Goal: Information Seeking & Learning: Learn about a topic

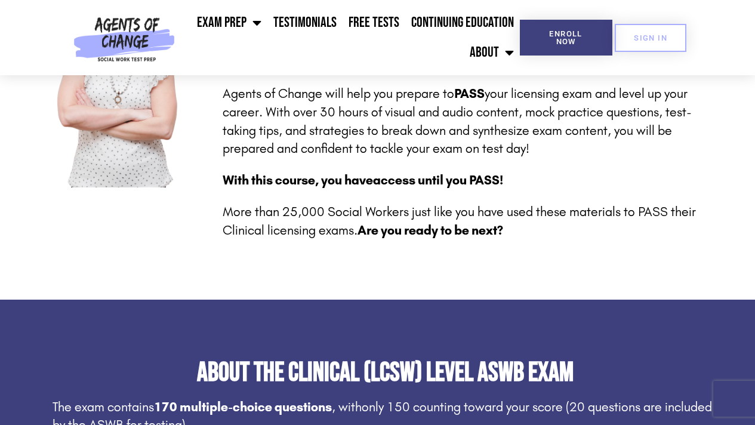
scroll to position [424, 0]
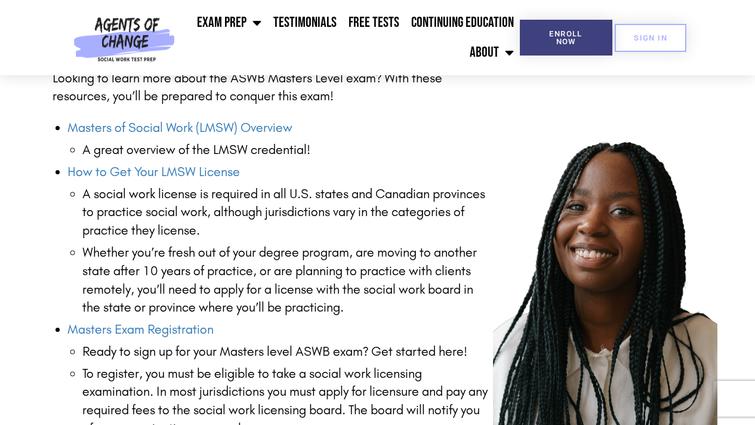
scroll to position [1513, 0]
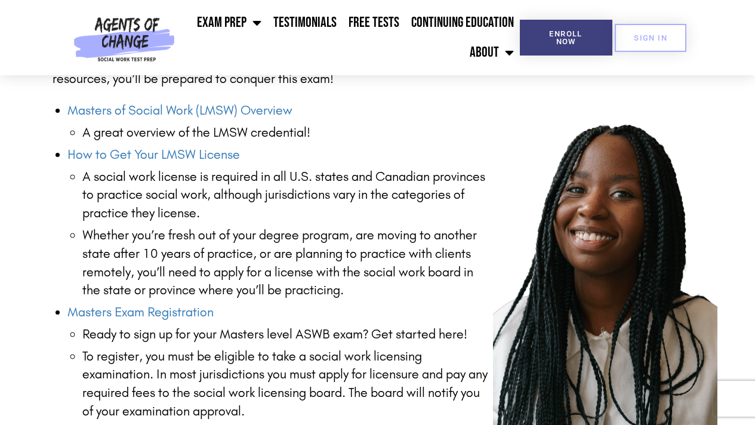
click at [750, 144] on section "Masters Exam Resources Looking to learn more about the ASWB Masters Level exam?…" at bounding box center [377, 262] width 755 height 618
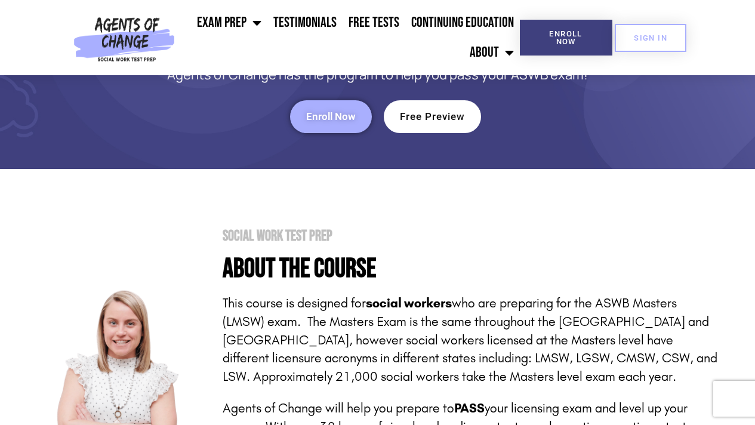
scroll to position [0, 0]
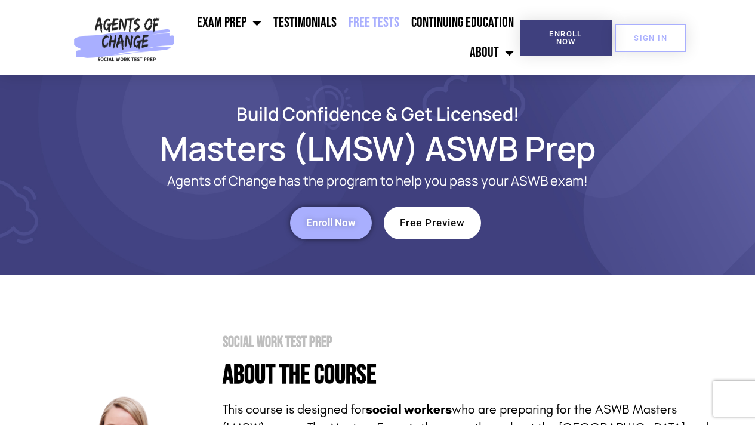
click at [394, 31] on link "Free Tests" at bounding box center [374, 23] width 63 height 30
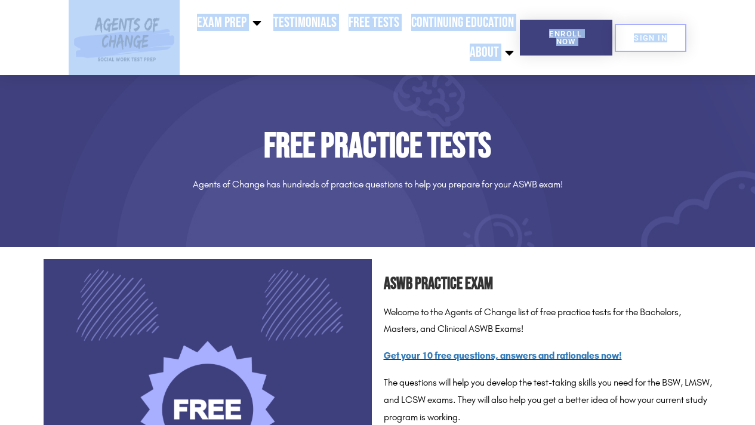
drag, startPoint x: 755, startPoint y: 48, endPoint x: 756, endPoint y: 63, distance: 15.0
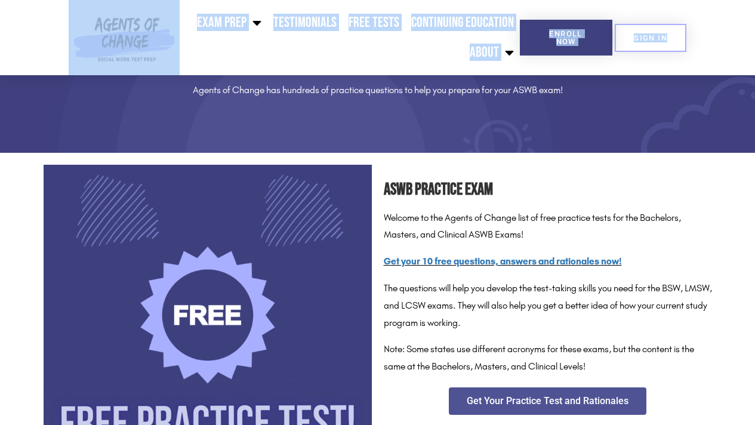
scroll to position [126, 0]
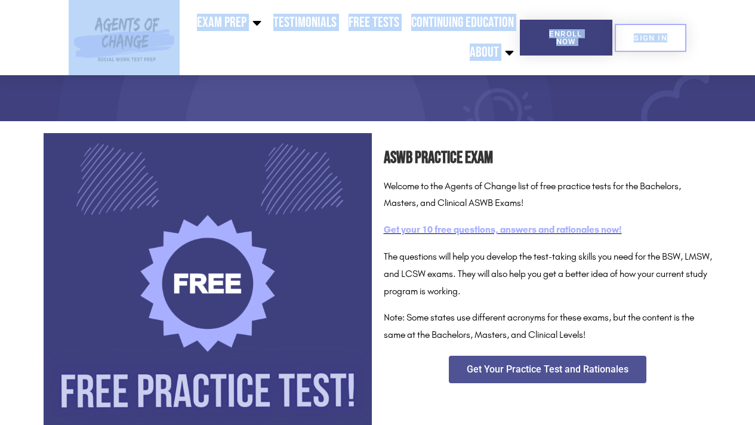
click at [581, 233] on link "Get your 10 free questions, answers and rationales now!" at bounding box center [503, 229] width 238 height 11
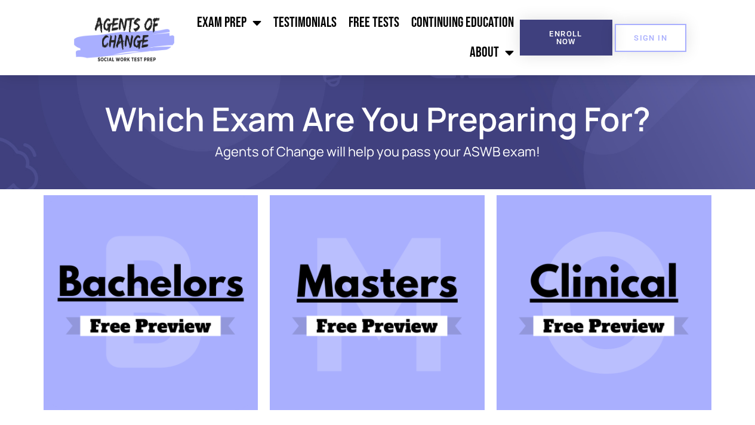
click at [439, 288] on img at bounding box center [377, 302] width 215 height 215
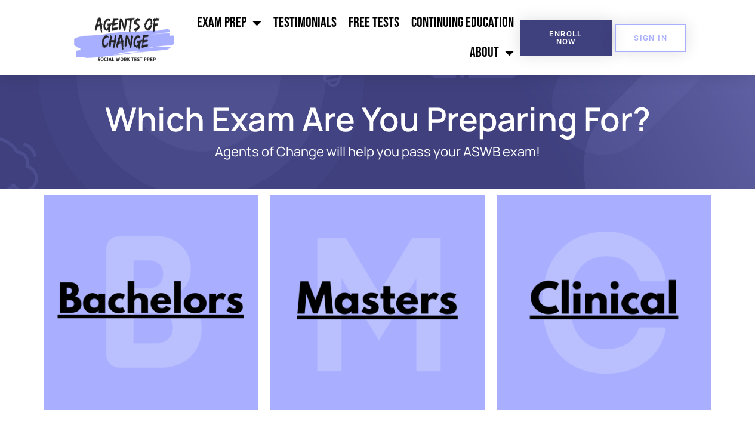
scroll to position [101, 0]
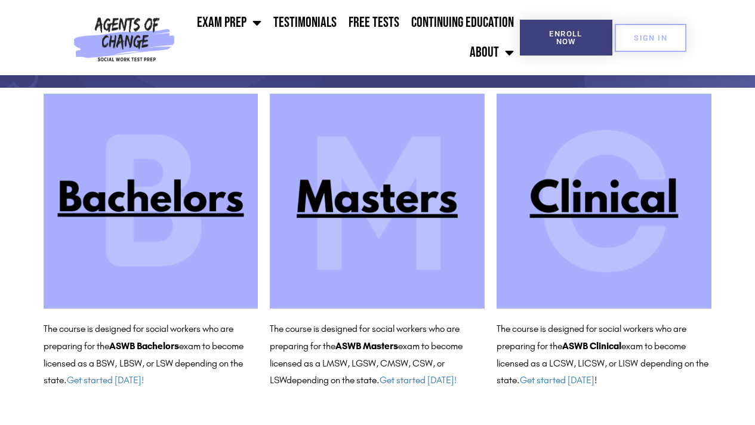
click at [336, 216] on img at bounding box center [377, 201] width 215 height 215
